Goal: Information Seeking & Learning: Learn about a topic

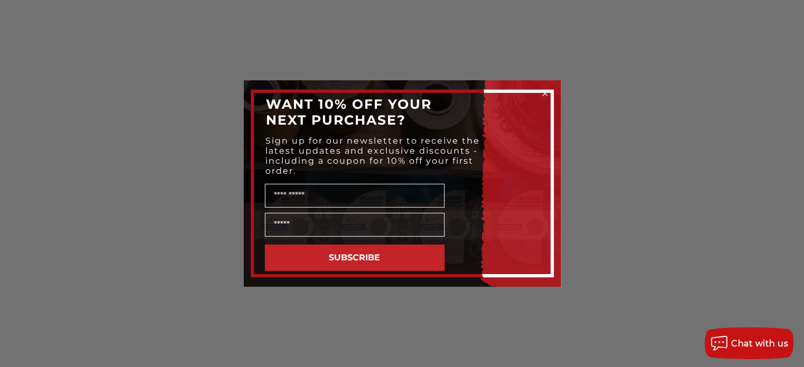
click at [11, 120] on div "Close dialog WANT 10% OFF YOUR NEXT PURCHASE? Sign up for our newsletter to rec…" at bounding box center [402, 183] width 804 height 367
click at [36, 129] on div "Close dialog WANT 10% OFF YOUR NEXT PURCHASE? Sign up for our newsletter to rec…" at bounding box center [402, 183] width 804 height 367
click at [548, 92] on circle "Close dialog" at bounding box center [545, 94] width 10 height 10
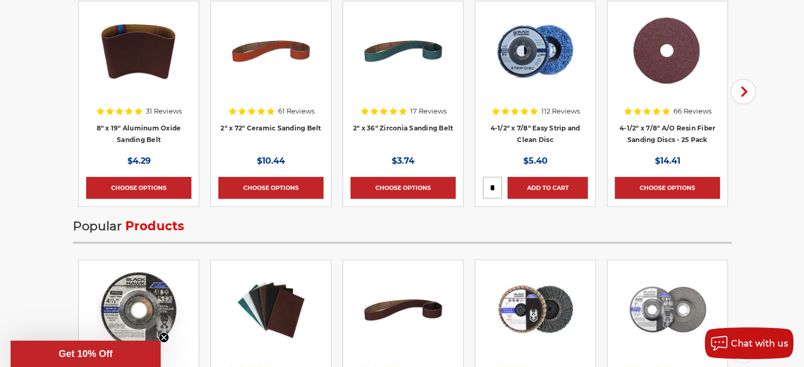
scroll to position [2339, 0]
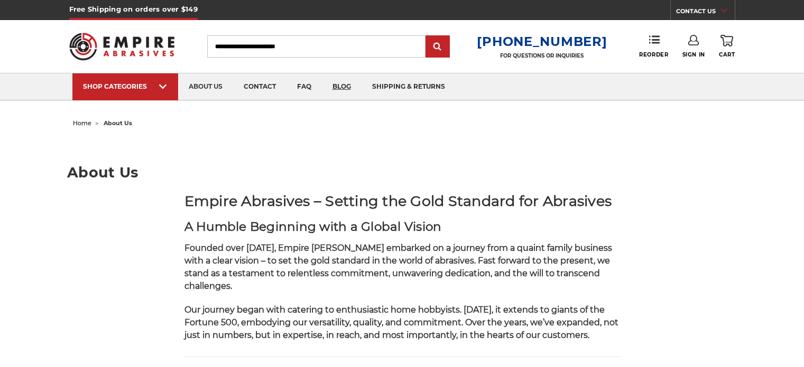
click at [337, 88] on link "blog" at bounding box center [342, 86] width 40 height 27
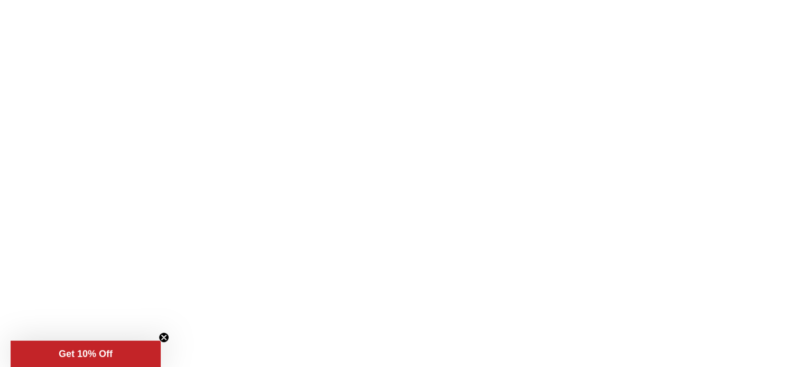
scroll to position [211, 0]
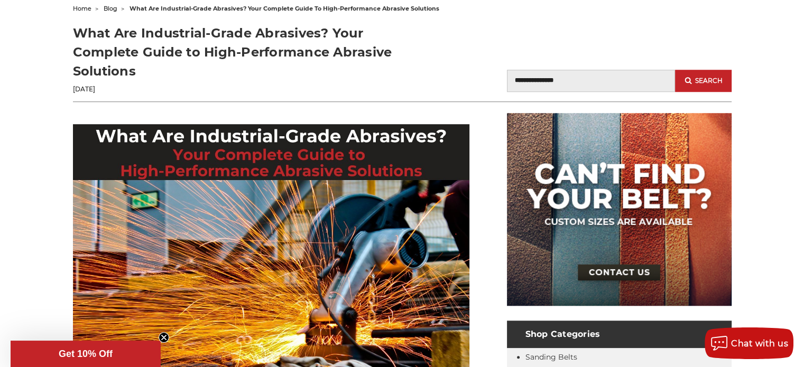
scroll to position [899, 0]
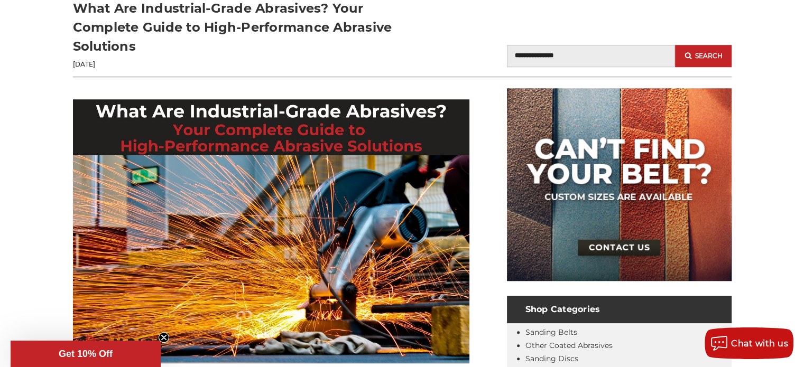
drag, startPoint x: 69, startPoint y: 90, endPoint x: 141, endPoint y: 80, distance: 72.6
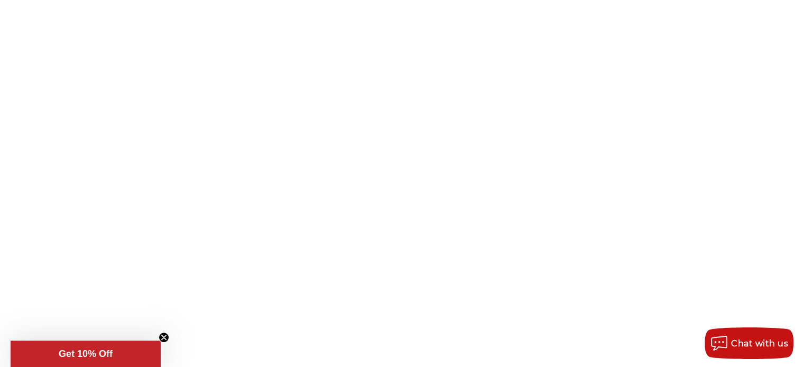
scroll to position [0, 0]
